Goal: Book appointment/travel/reservation

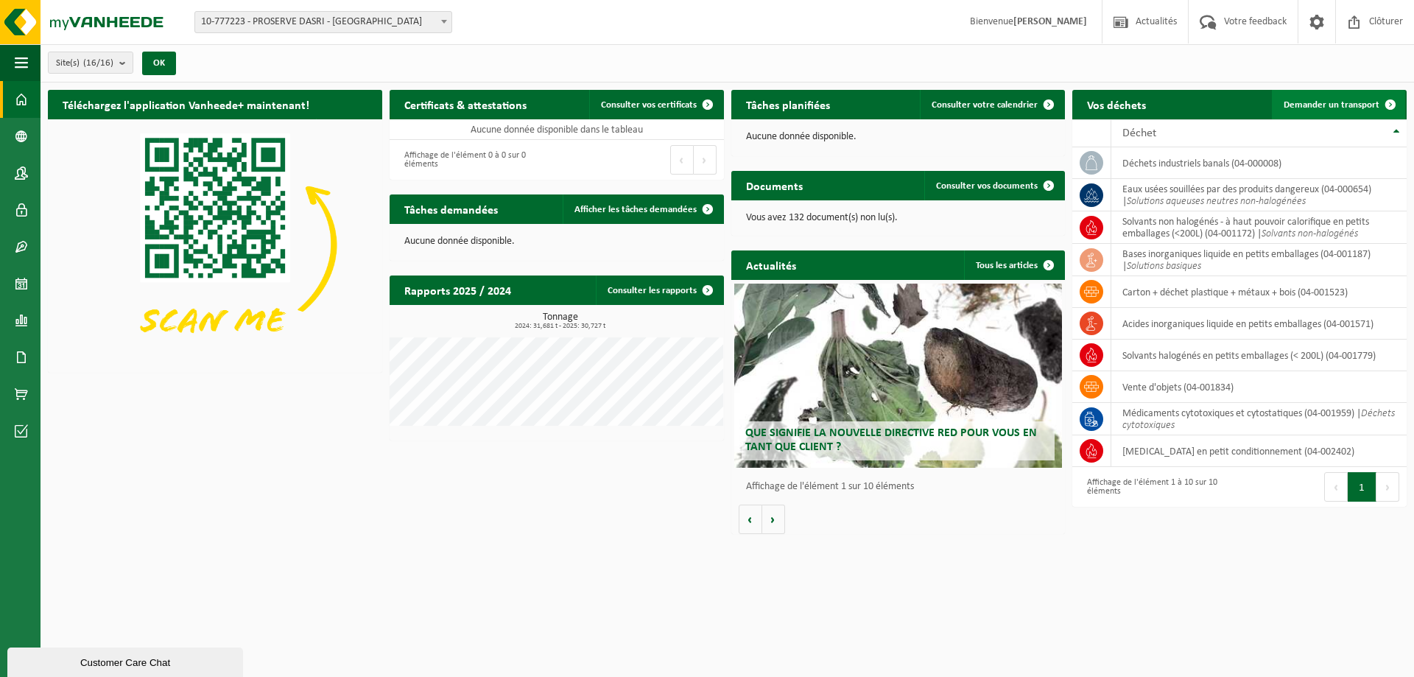
click at [1311, 102] on span "Demander un transport" at bounding box center [1331, 105] width 96 height 10
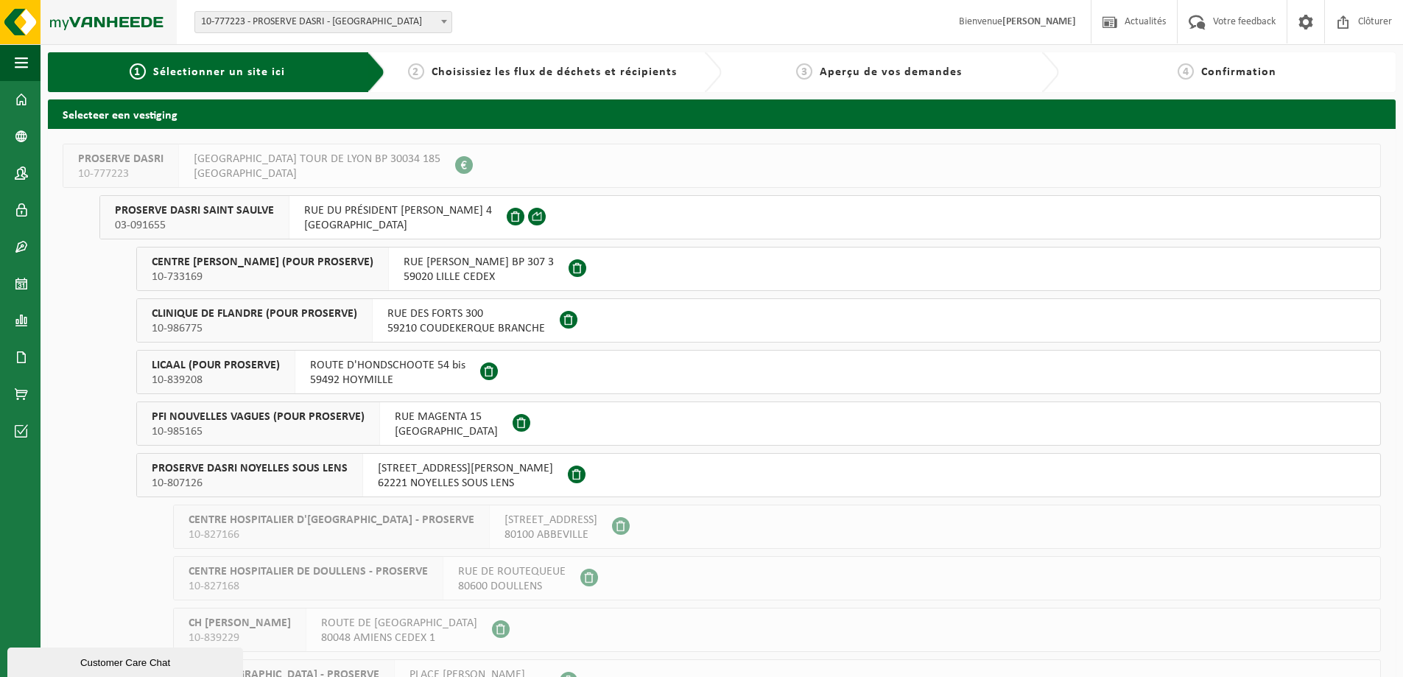
click at [103, 23] on img at bounding box center [88, 22] width 177 height 44
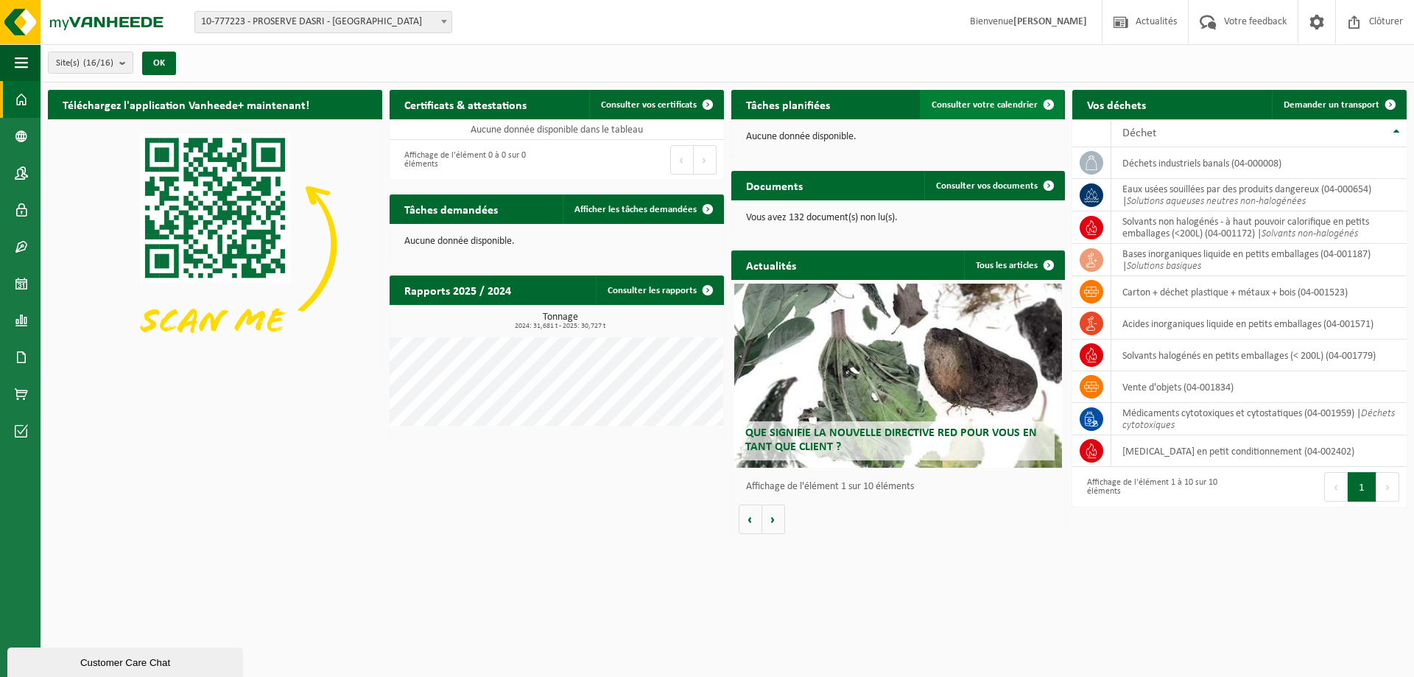
click at [987, 105] on span "Consulter votre calendrier" at bounding box center [984, 105] width 106 height 10
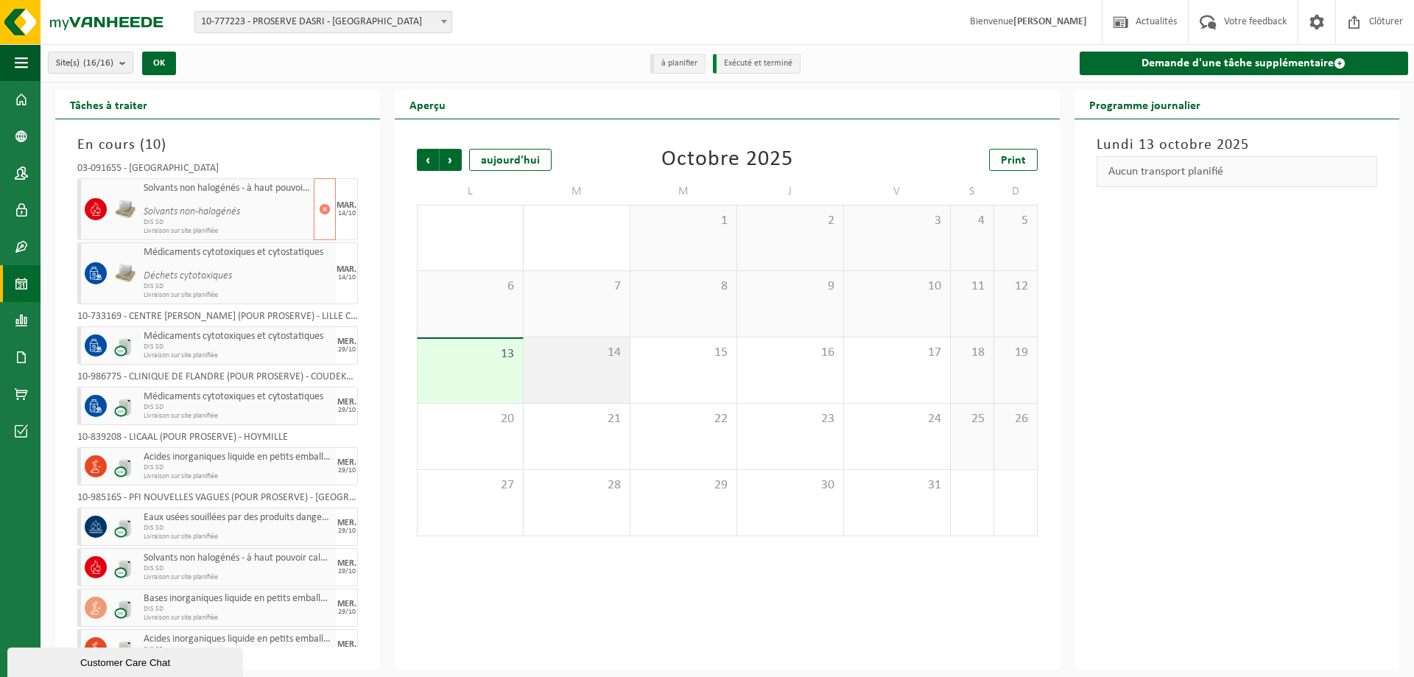
scroll to position [63, 0]
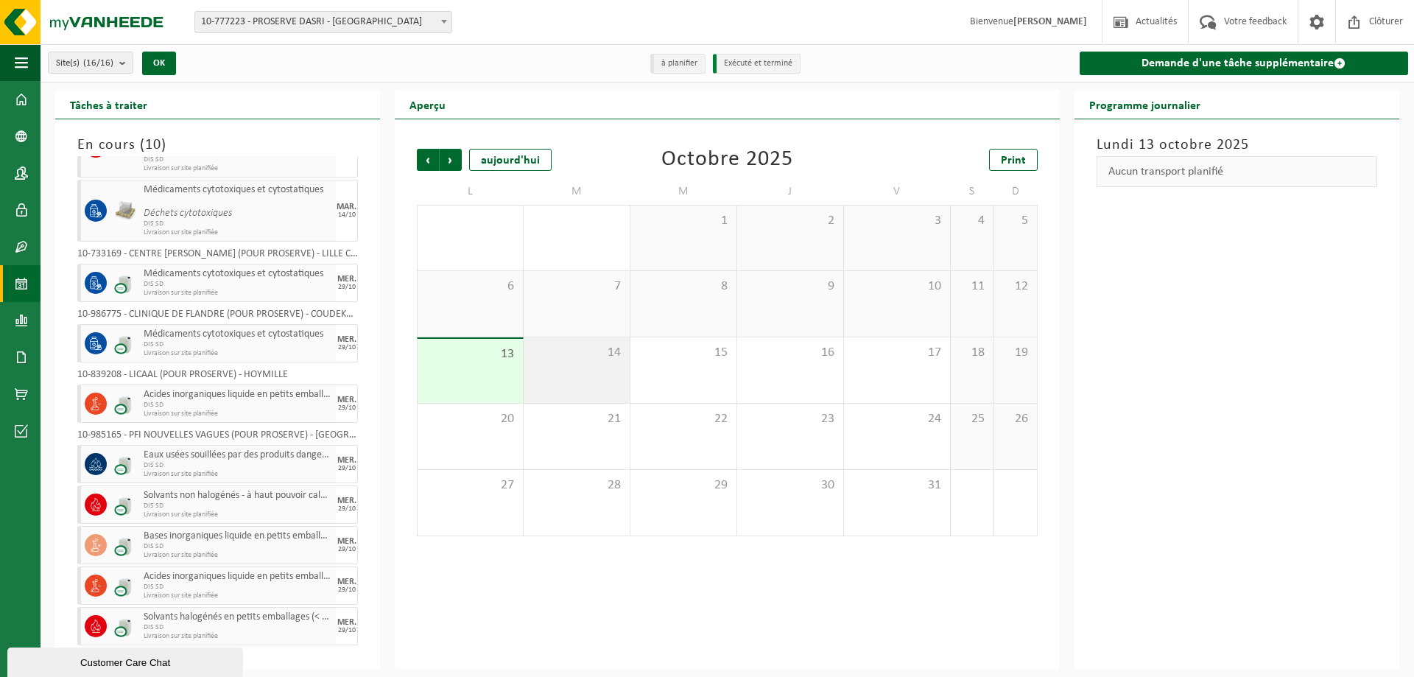
click at [577, 370] on div "14" at bounding box center [577, 370] width 106 height 66
